Goal: Navigation & Orientation: Find specific page/section

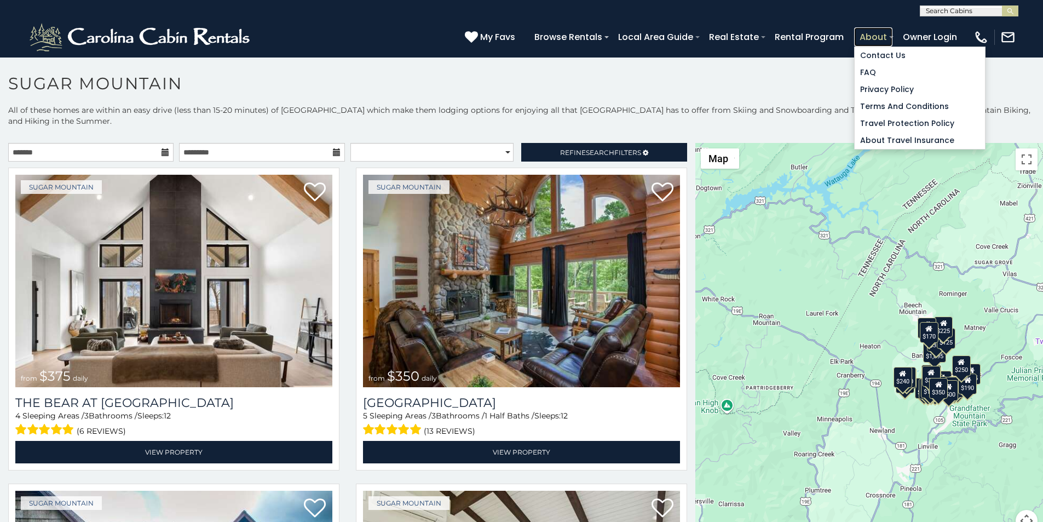
click at [892, 32] on link "About" at bounding box center [873, 36] width 38 height 19
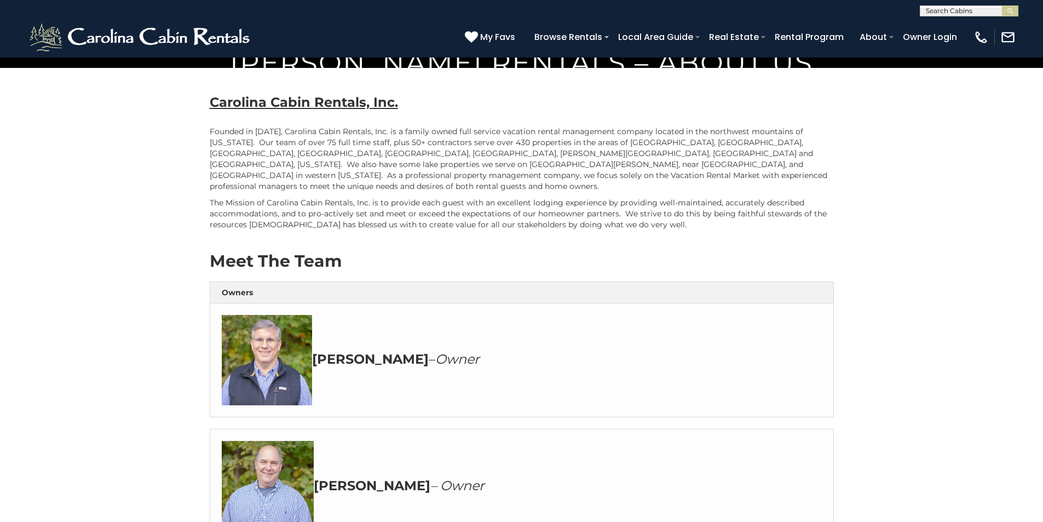
click at [427, 405] on h3 "John – Owner" at bounding box center [522, 360] width 600 height 90
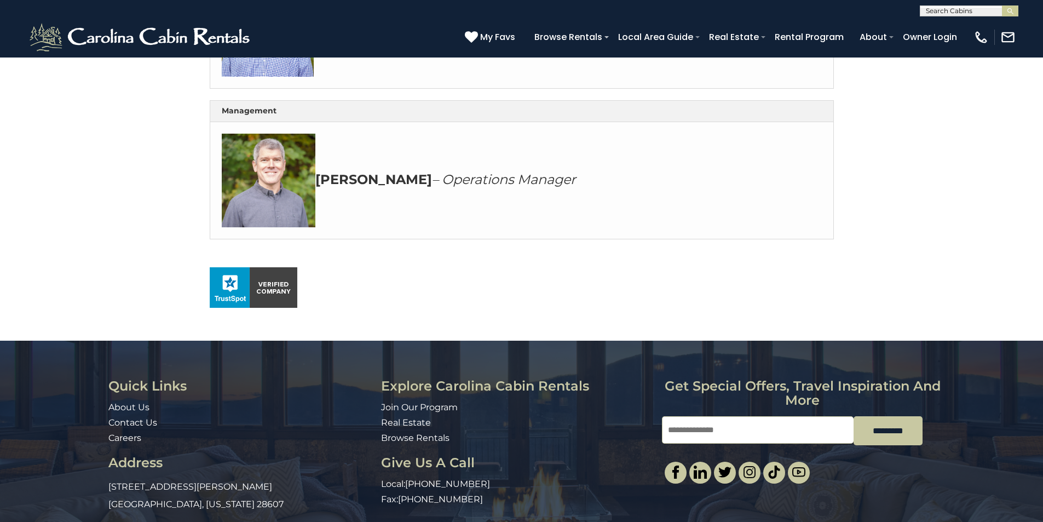
click at [235, 56] on div "(828) 295-6000 My Favs Browse Rentals Local Area Guide Activities & Attractions…" at bounding box center [521, 36] width 1043 height 41
click at [764, 31] on link "Real Estate" at bounding box center [734, 36] width 61 height 19
